Goal: Transaction & Acquisition: Purchase product/service

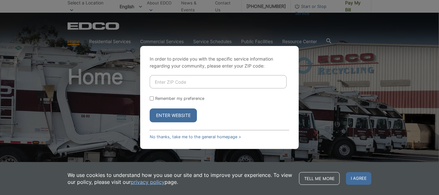
click at [162, 85] on input "Enter ZIP Code" at bounding box center [218, 81] width 137 height 13
type input "92028"
click at [169, 115] on button "Enter Website" at bounding box center [173, 116] width 47 height 14
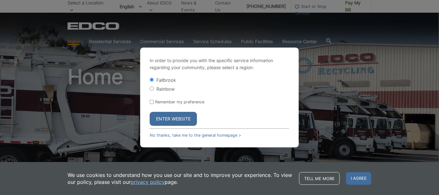
click at [171, 119] on button "Enter Website" at bounding box center [173, 119] width 47 height 14
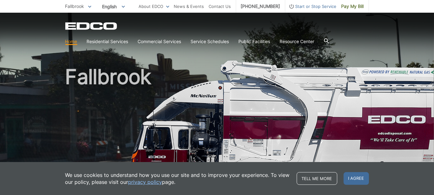
click at [145, 183] on link "privacy policy" at bounding box center [146, 182] width 34 height 7
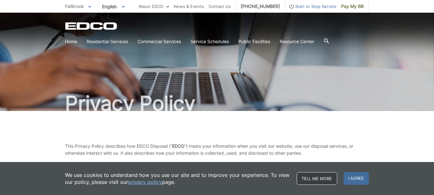
click at [312, 176] on link "Tell me more" at bounding box center [317, 178] width 41 height 13
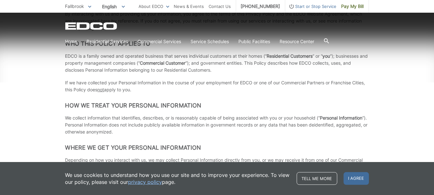
scroll to position [156, 0]
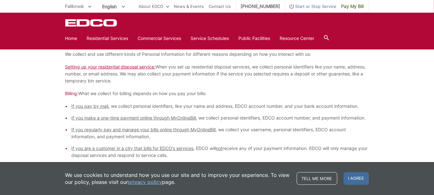
scroll to position [333, 0]
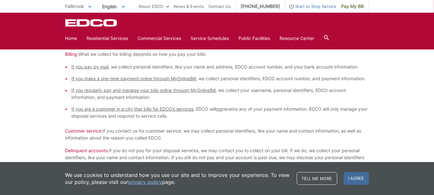
click at [293, 51] on p "Billing: What we collect for billing depends on how you pay your bills:" at bounding box center [217, 54] width 304 height 7
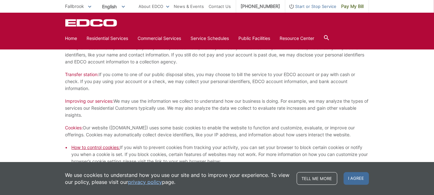
scroll to position [504, 0]
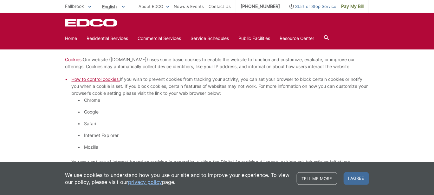
click at [234, 136] on li "Internet Explorer" at bounding box center [226, 135] width 285 height 7
click at [285, 133] on li "Internet Explorer" at bounding box center [226, 135] width 285 height 7
click at [284, 132] on li "Internet Explorer" at bounding box center [226, 135] width 285 height 7
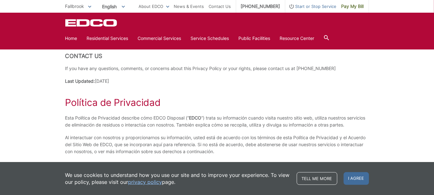
scroll to position [1346, 0]
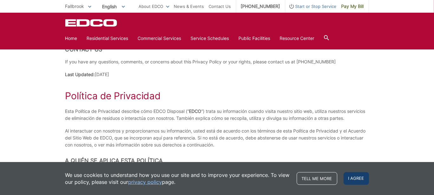
click at [355, 176] on span "I agree" at bounding box center [356, 178] width 25 height 13
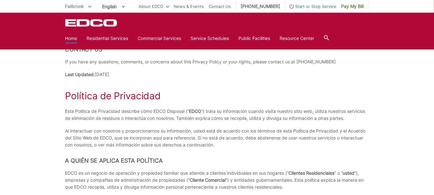
click at [71, 38] on link "Home" at bounding box center [71, 38] width 12 height 7
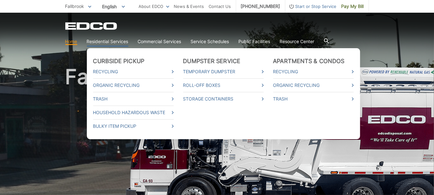
click at [108, 42] on link "Residential Services" at bounding box center [108, 41] width 42 height 7
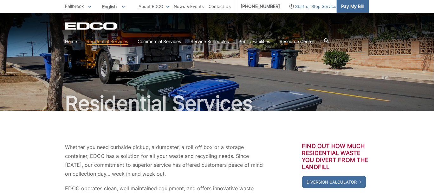
click at [347, 5] on span "Pay My Bill" at bounding box center [353, 6] width 23 height 7
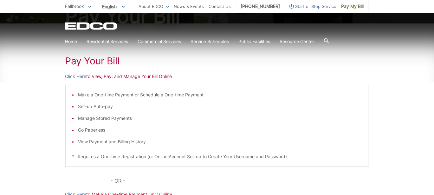
scroll to position [102, 0]
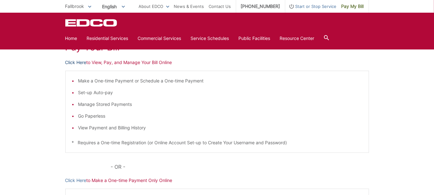
click at [74, 62] on link "Click Here" at bounding box center [75, 62] width 21 height 7
